Goal: Task Accomplishment & Management: Use online tool/utility

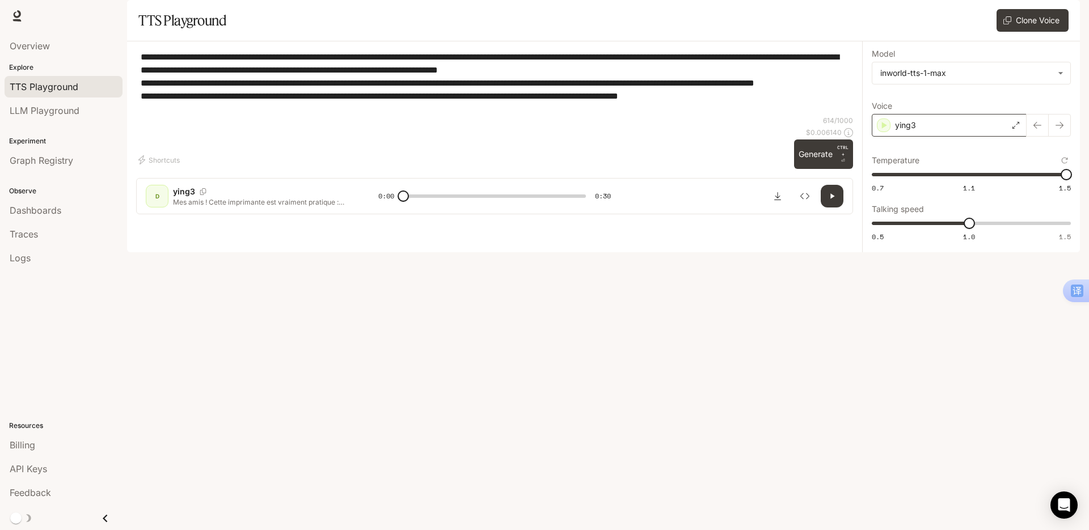
type textarea "**********"
click at [925, 137] on div "ying3" at bounding box center [949, 125] width 155 height 23
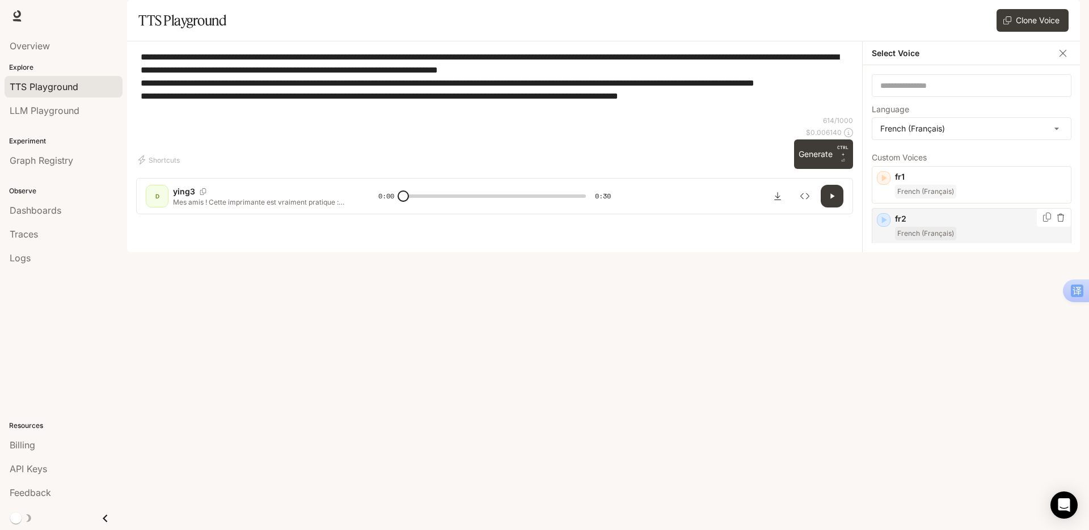
click at [938, 225] on p "fr2" at bounding box center [980, 218] width 171 height 11
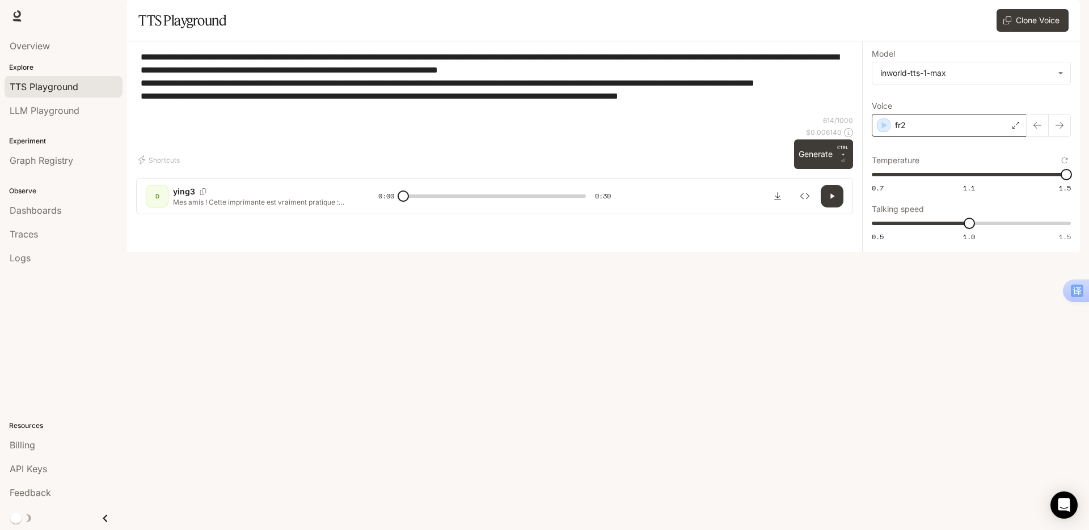
click at [962, 137] on div "fr2" at bounding box center [949, 125] width 155 height 23
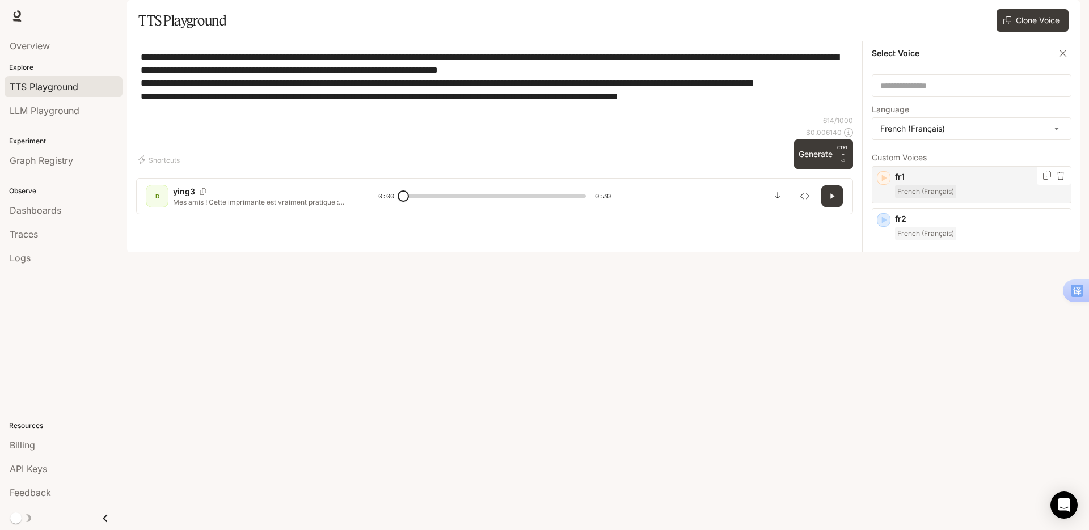
click at [934, 183] on p "fr1" at bounding box center [980, 176] width 171 height 11
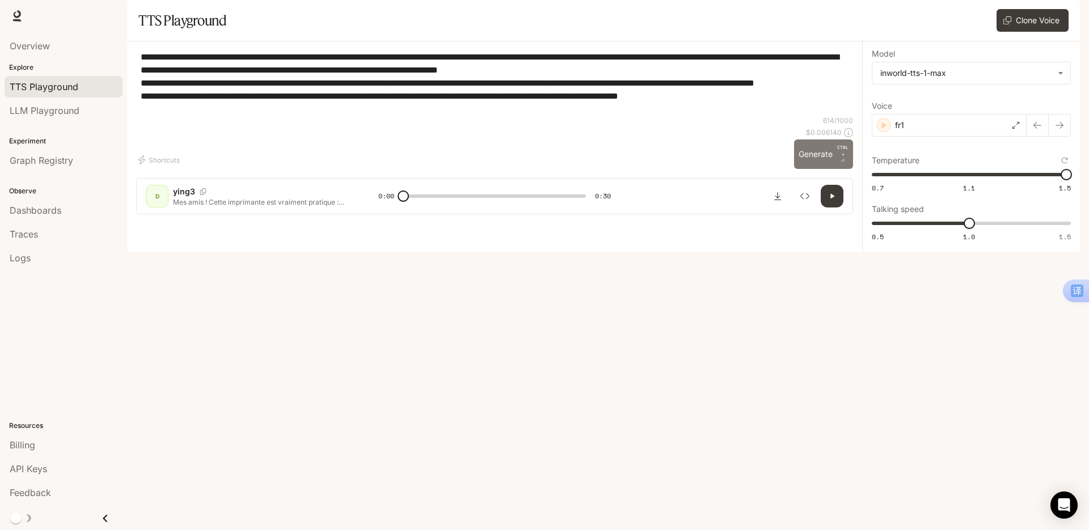
click at [815, 169] on button "Generate CTRL + ⏎" at bounding box center [823, 155] width 59 height 30
click at [951, 137] on div "fr1" at bounding box center [949, 125] width 155 height 23
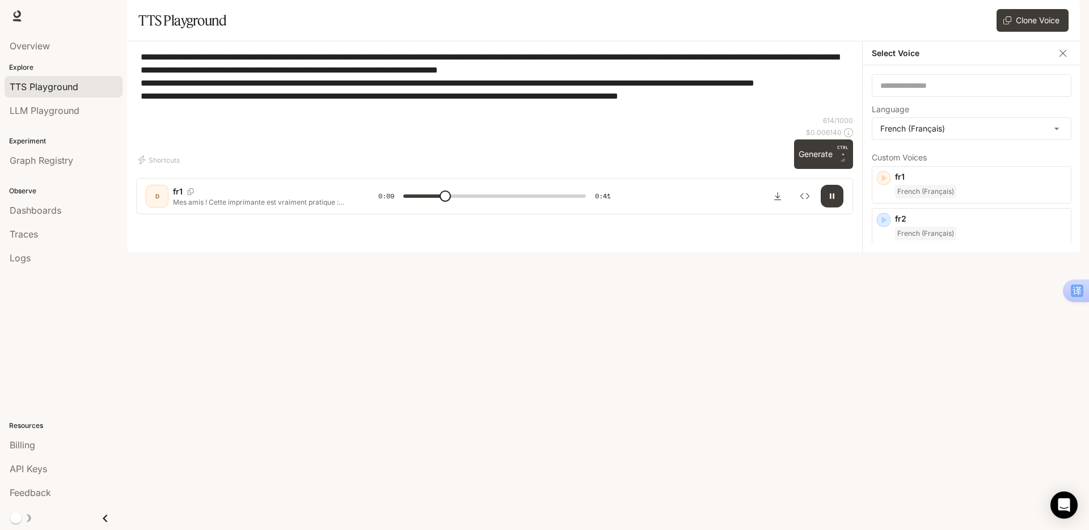
click at [933, 267] on p "fr3" at bounding box center [980, 260] width 171 height 11
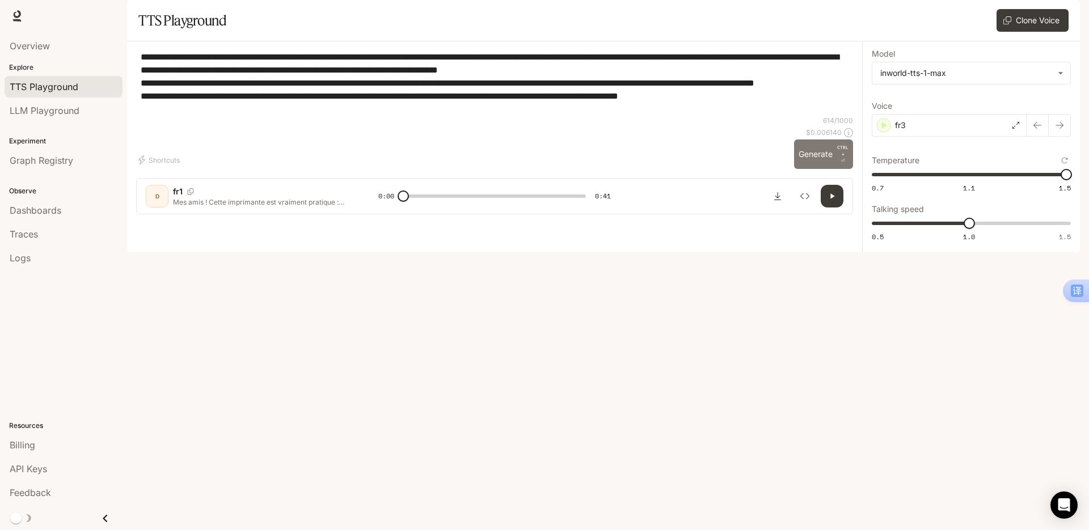
click at [810, 169] on button "Generate CTRL + ⏎" at bounding box center [823, 155] width 59 height 30
click at [781, 201] on icon "Download audio" at bounding box center [777, 196] width 9 height 9
click at [959, 137] on div "fr3" at bounding box center [949, 125] width 155 height 23
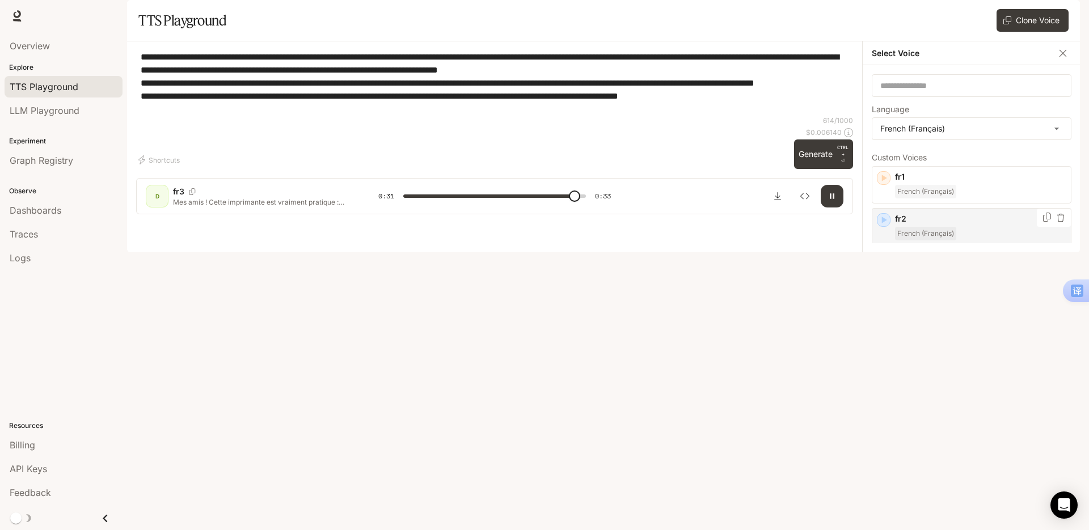
click at [948, 243] on div "fr2 French (Français)" at bounding box center [972, 226] width 200 height 37
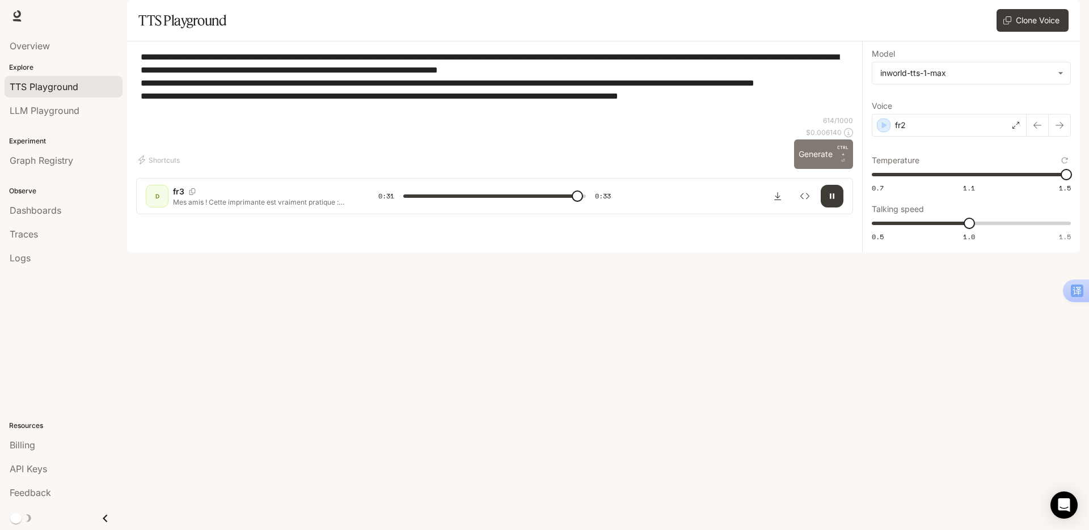
click at [820, 169] on button "Generate CTRL + ⏎" at bounding box center [823, 155] width 59 height 30
click at [812, 169] on button "Generate CTRL + ⏎" at bounding box center [823, 155] width 59 height 30
click at [975, 229] on span "1" at bounding box center [969, 223] width 11 height 11
type input "***"
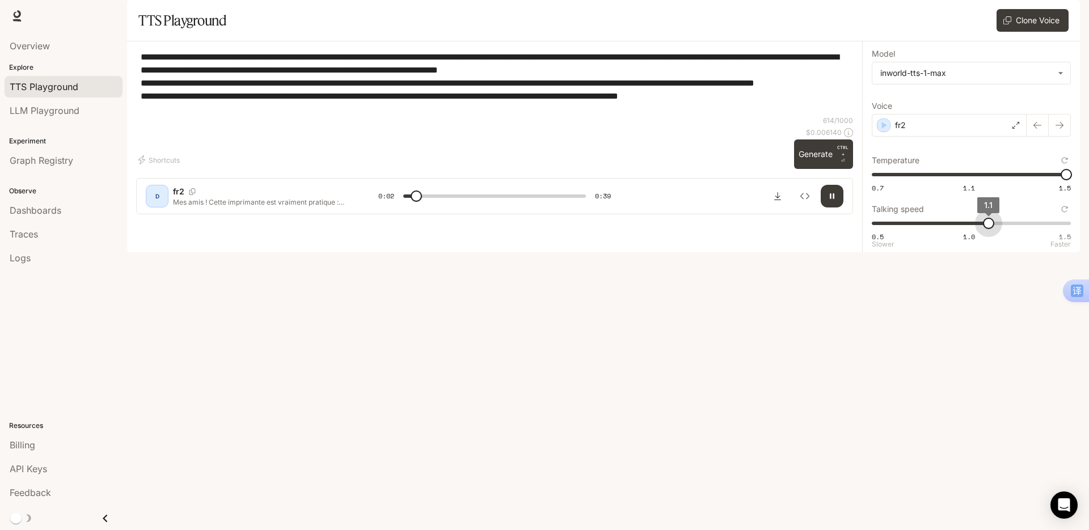
click at [983, 229] on span "1.1" at bounding box center [988, 223] width 11 height 11
click at [821, 169] on button "Generate CTRL + ⏎" at bounding box center [823, 155] width 59 height 30
click at [357, 116] on div "**********" at bounding box center [494, 82] width 717 height 65
click at [412, 205] on span at bounding box center [494, 196] width 183 height 17
drag, startPoint x: 412, startPoint y: 494, endPoint x: 401, endPoint y: 494, distance: 11.4
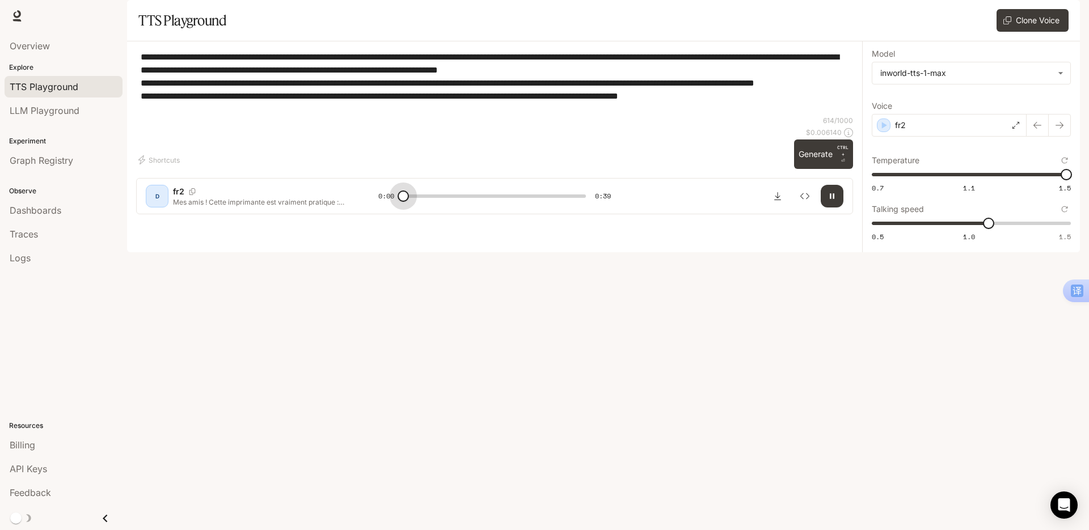
click at [401, 202] on span at bounding box center [403, 196] width 11 height 11
click at [523, 205] on span at bounding box center [494, 196] width 183 height 17
click at [561, 205] on span at bounding box center [494, 196] width 183 height 17
click at [780, 201] on icon "Download audio" at bounding box center [777, 196] width 9 height 9
type input "*"
